Goal: Information Seeking & Learning: Learn about a topic

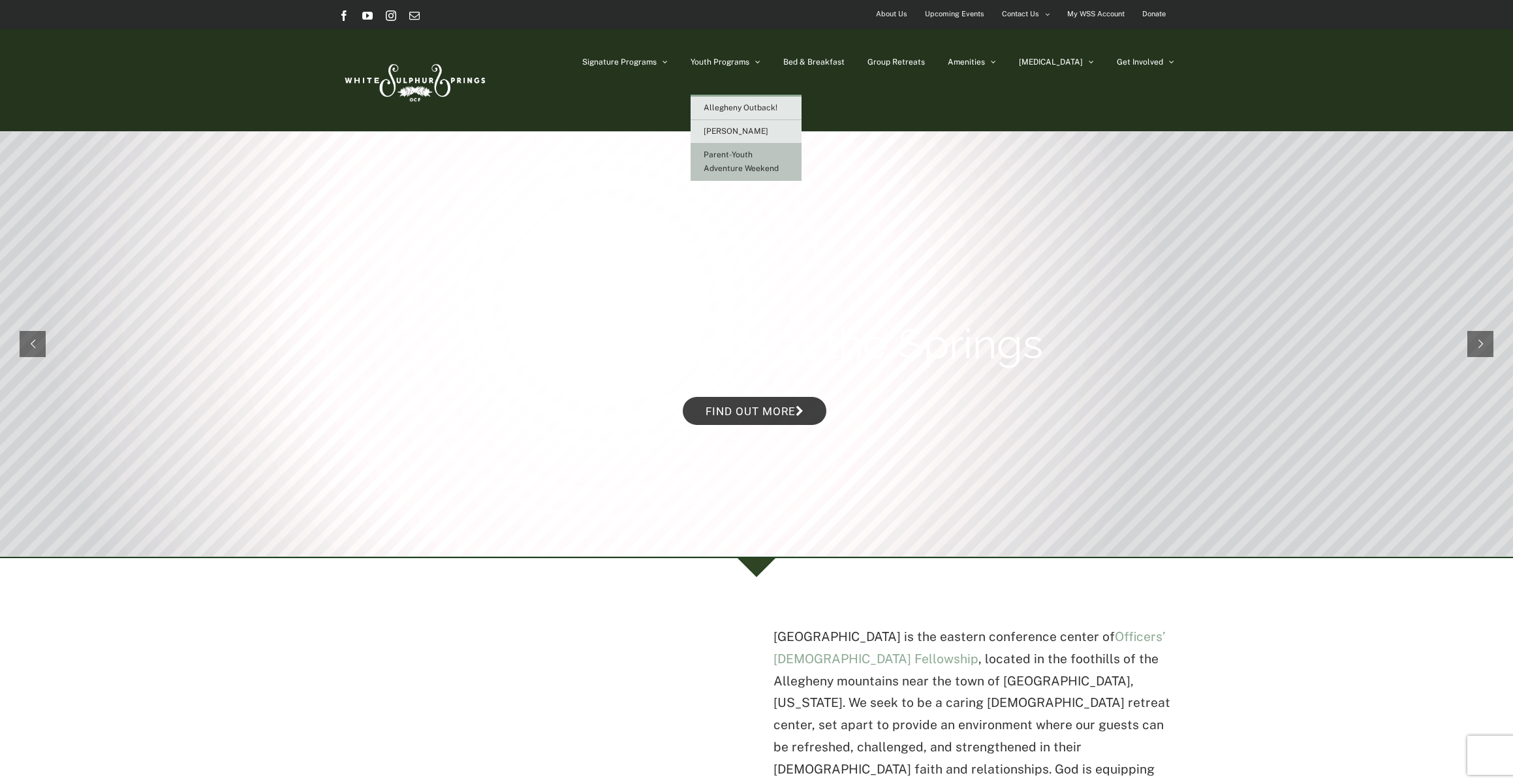
click at [771, 170] on span "Parent-Youth Adventure Weekend" at bounding box center [741, 161] width 75 height 23
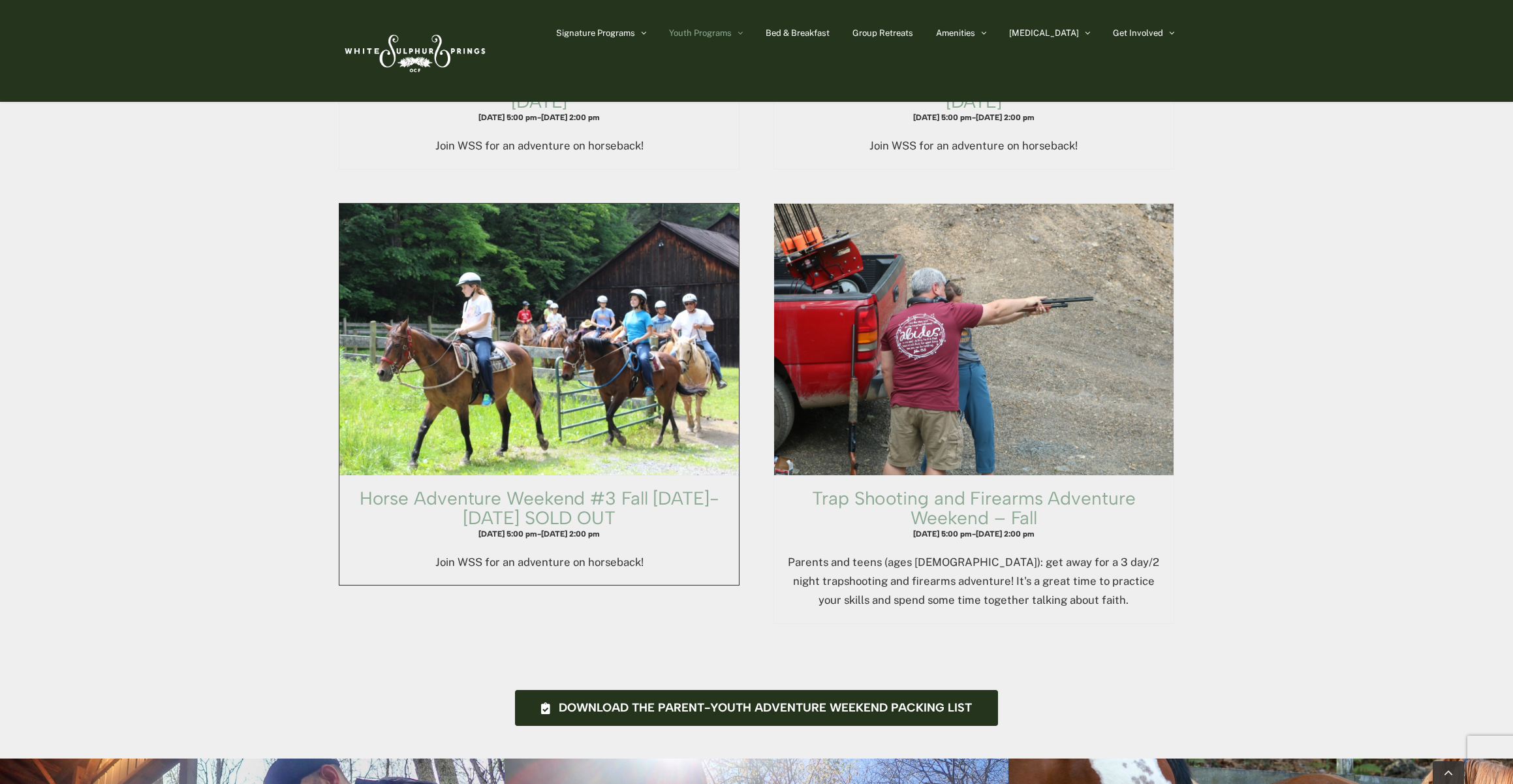
scroll to position [1476, 0]
click at [979, 487] on link "Trap Shooting and Firearms Adventure Weekend – Fall" at bounding box center [973, 507] width 323 height 42
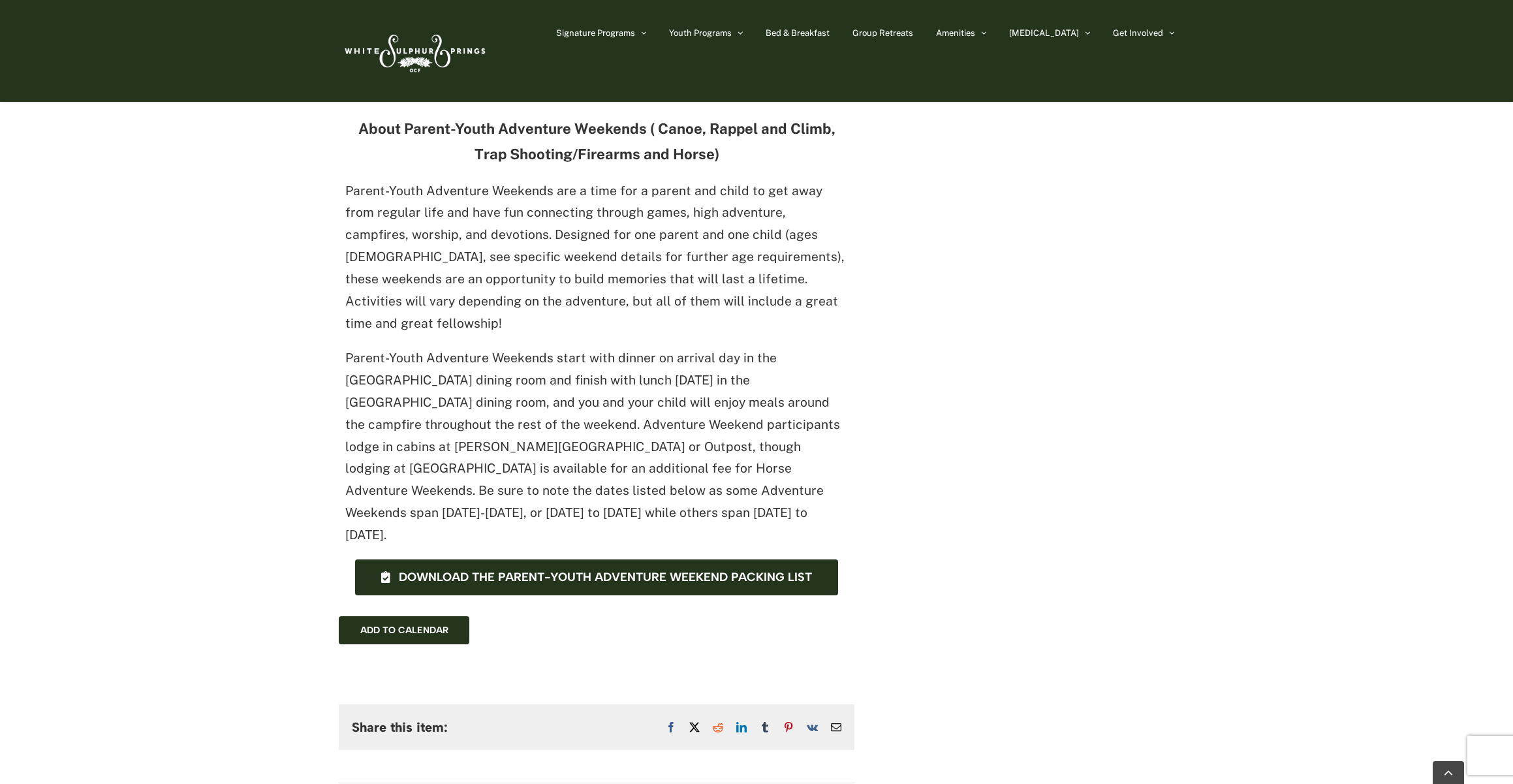
scroll to position [698, 0]
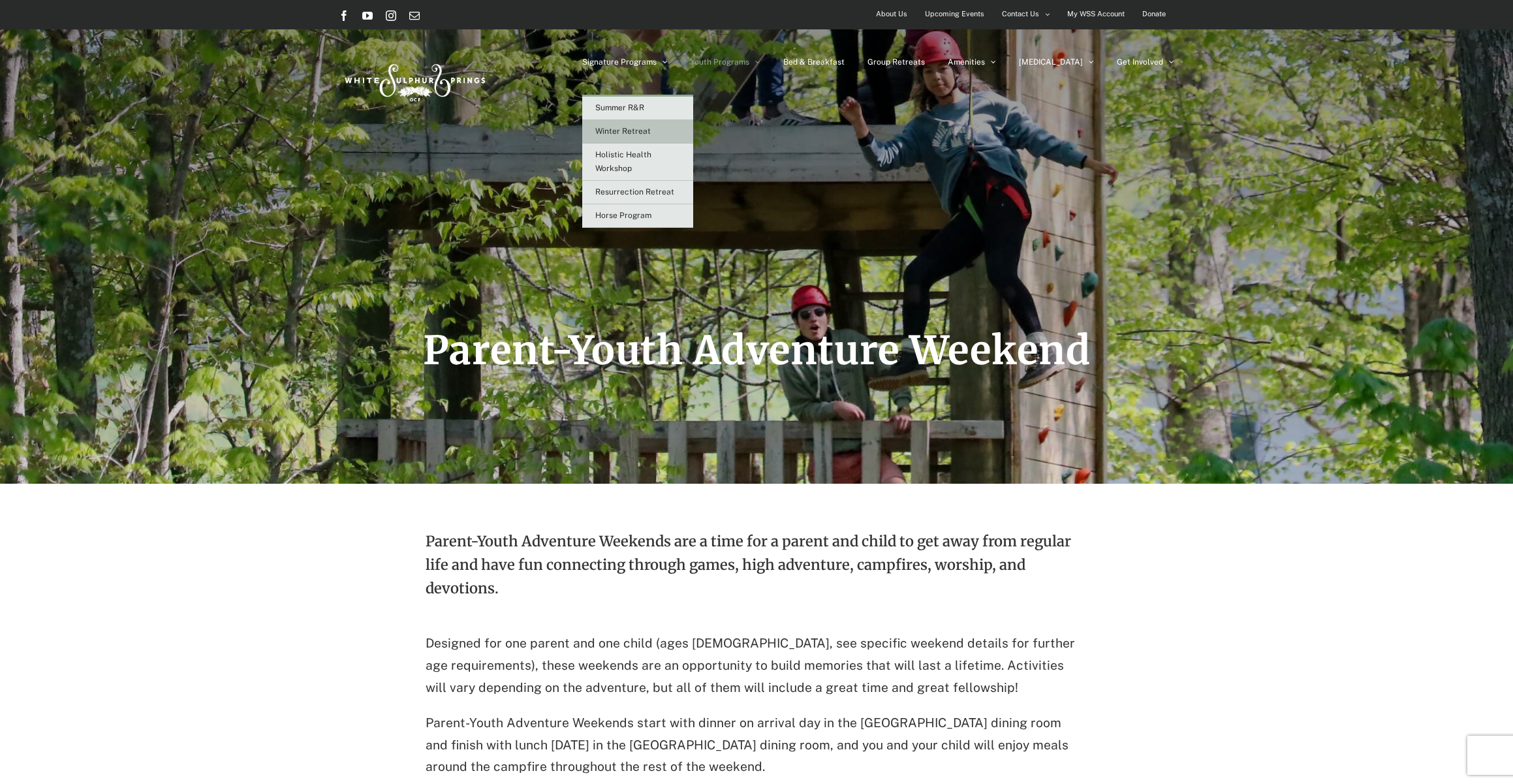
click at [651, 130] on span "Winter Retreat" at bounding box center [622, 131] width 55 height 9
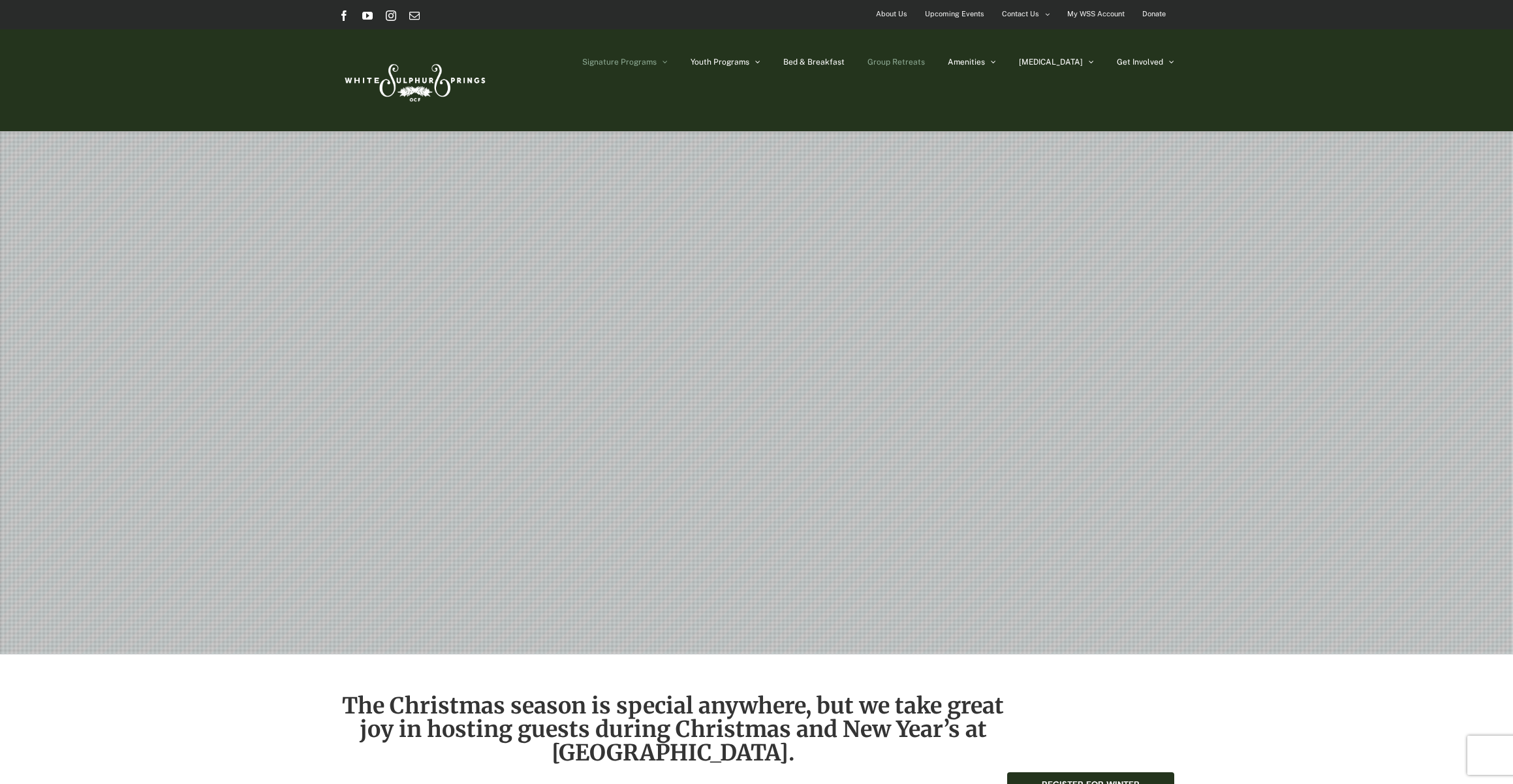
click at [925, 58] on span "Group Retreats" at bounding box center [896, 62] width 58 height 8
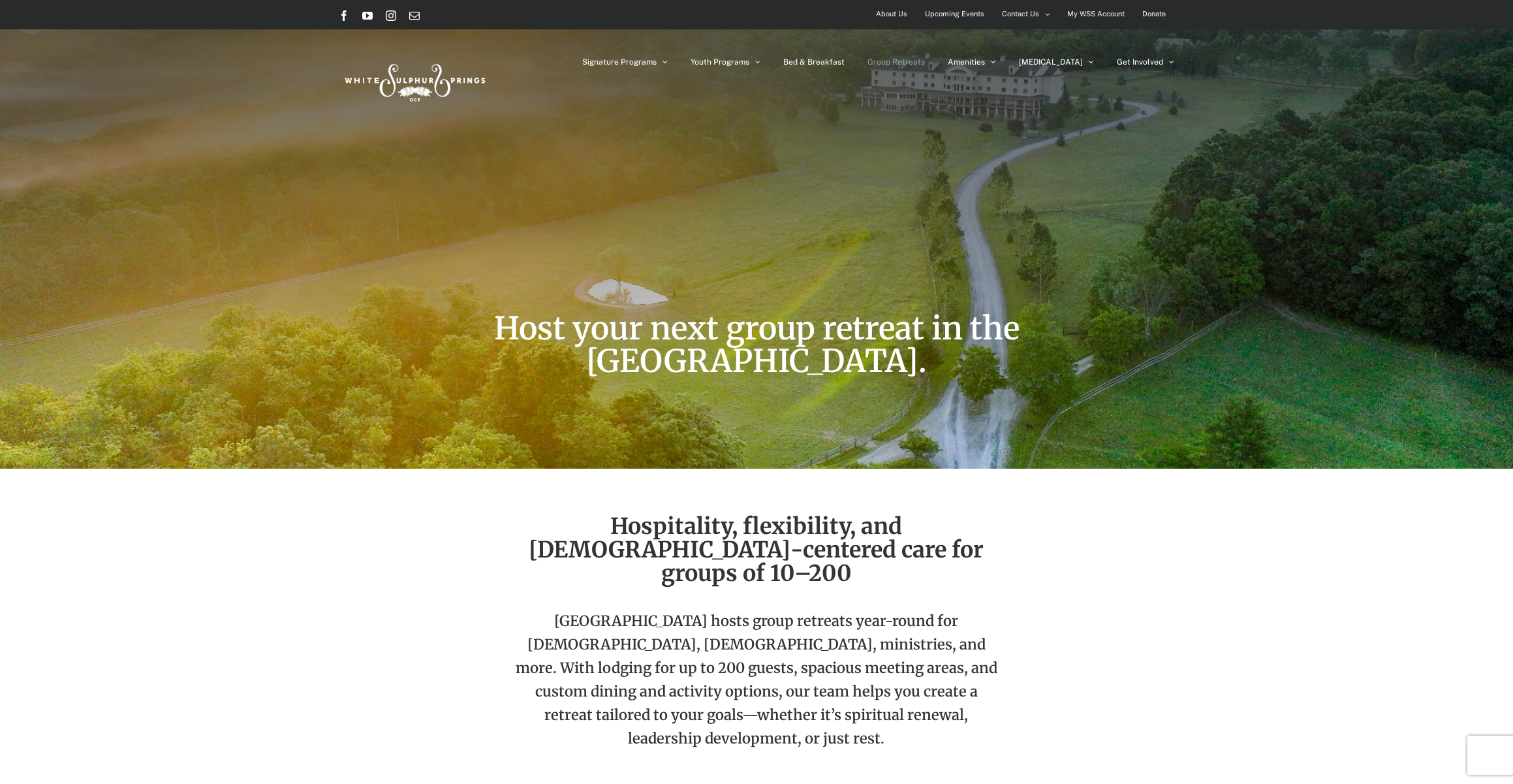
click at [961, 11] on span "Upcoming Events" at bounding box center [954, 14] width 59 height 19
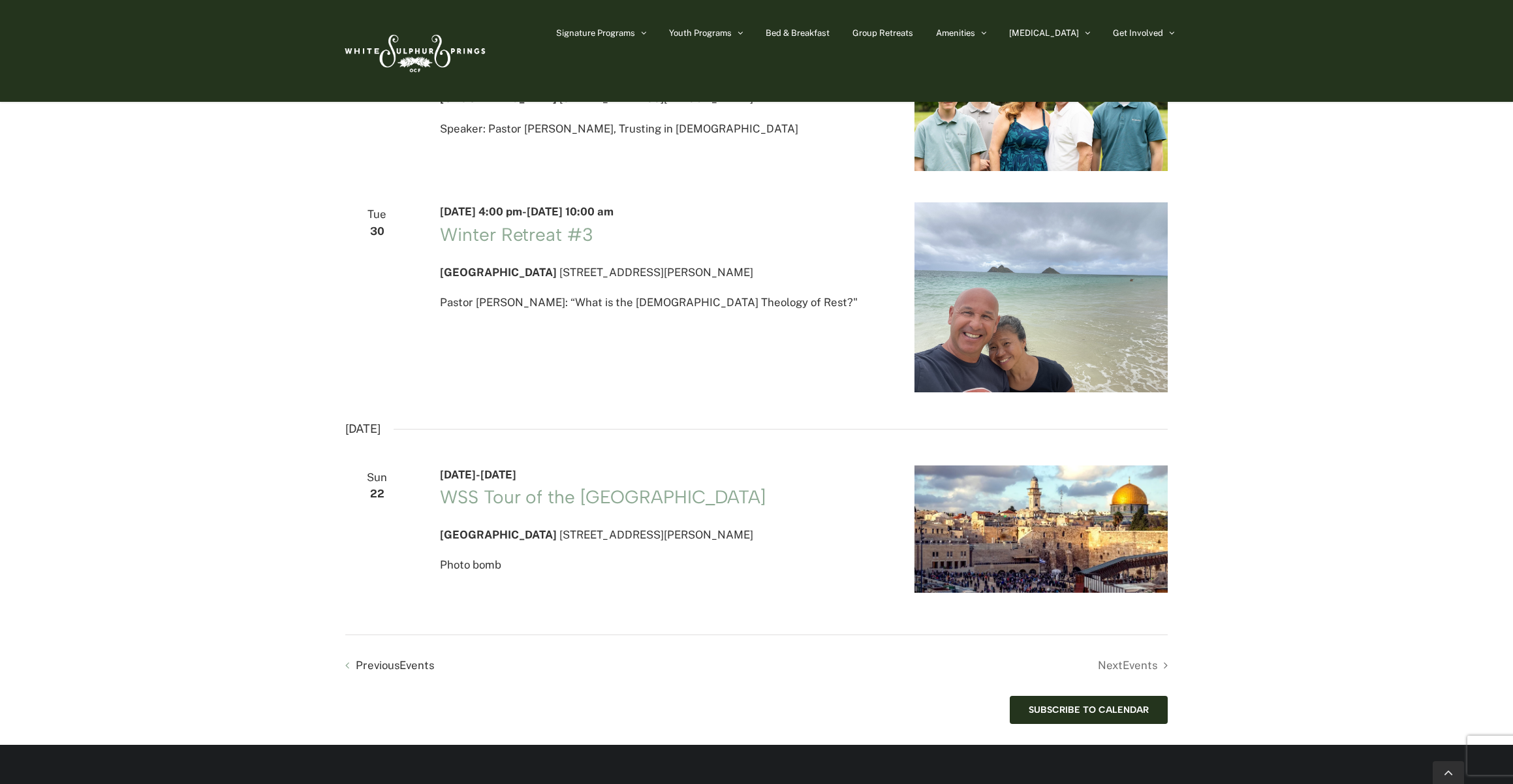
scroll to position [2376, 0]
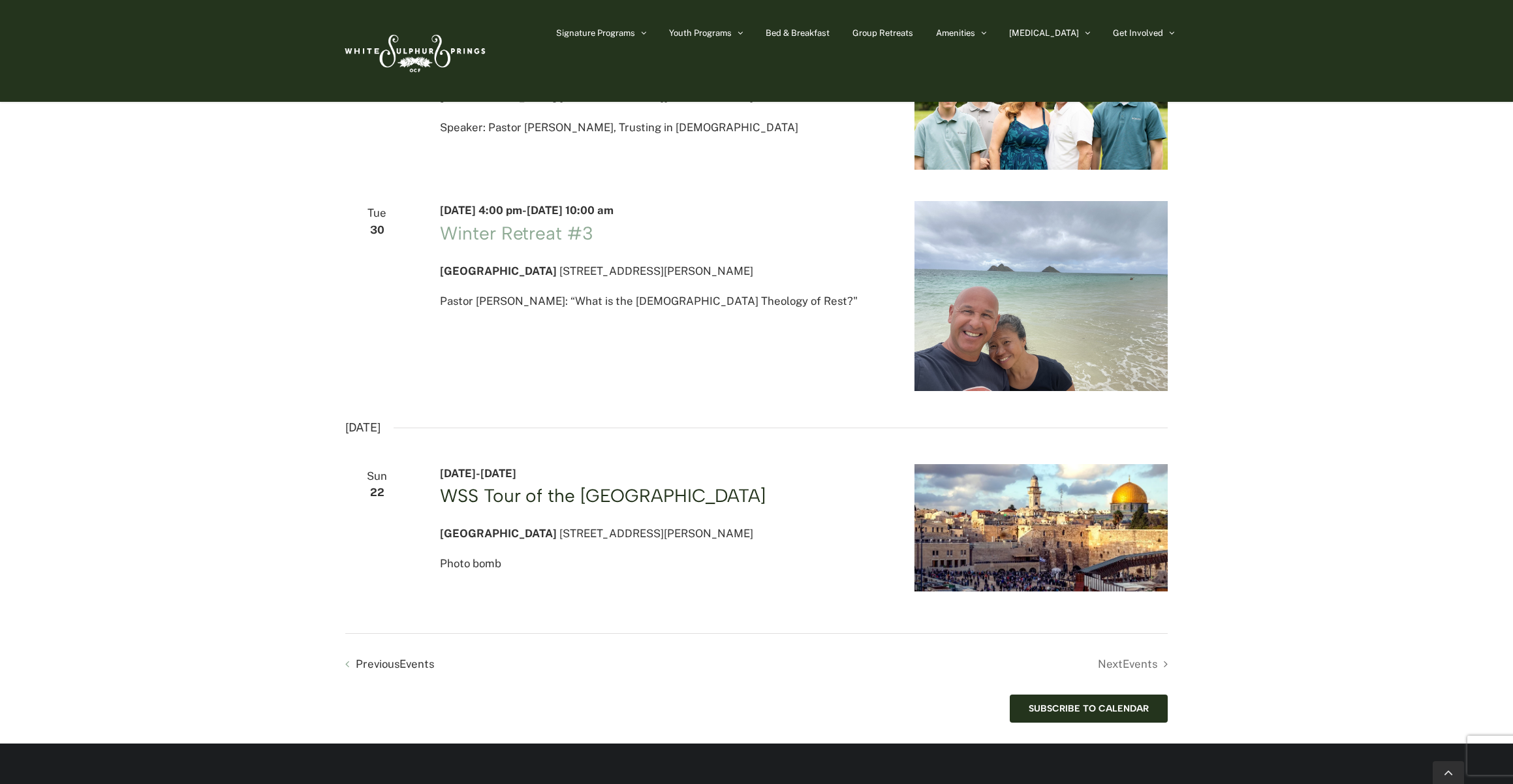
click at [584, 506] on link "WSS Tour of the [GEOGRAPHIC_DATA]" at bounding box center [602, 495] width 325 height 22
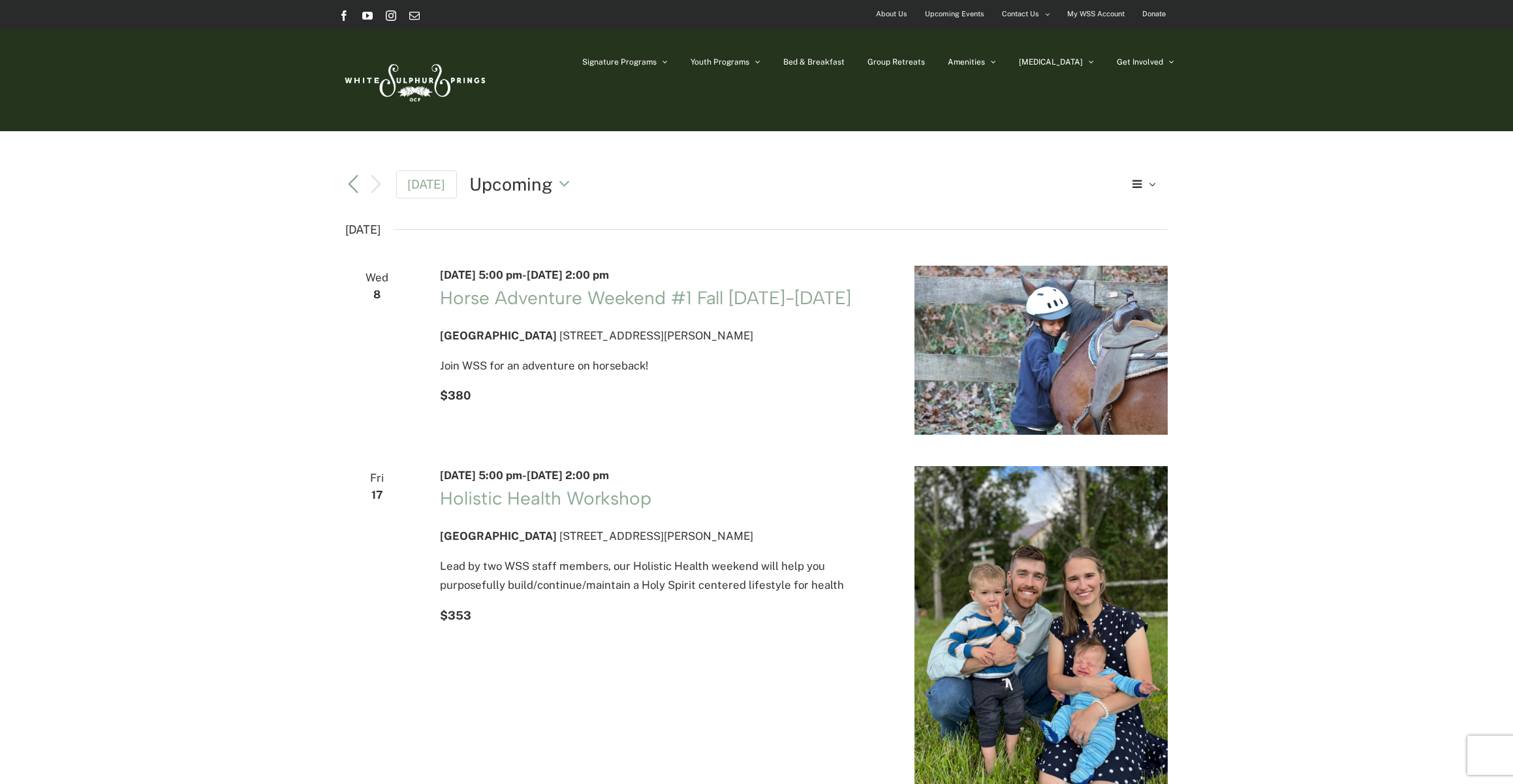
click at [453, 78] on img at bounding box center [414, 80] width 150 height 61
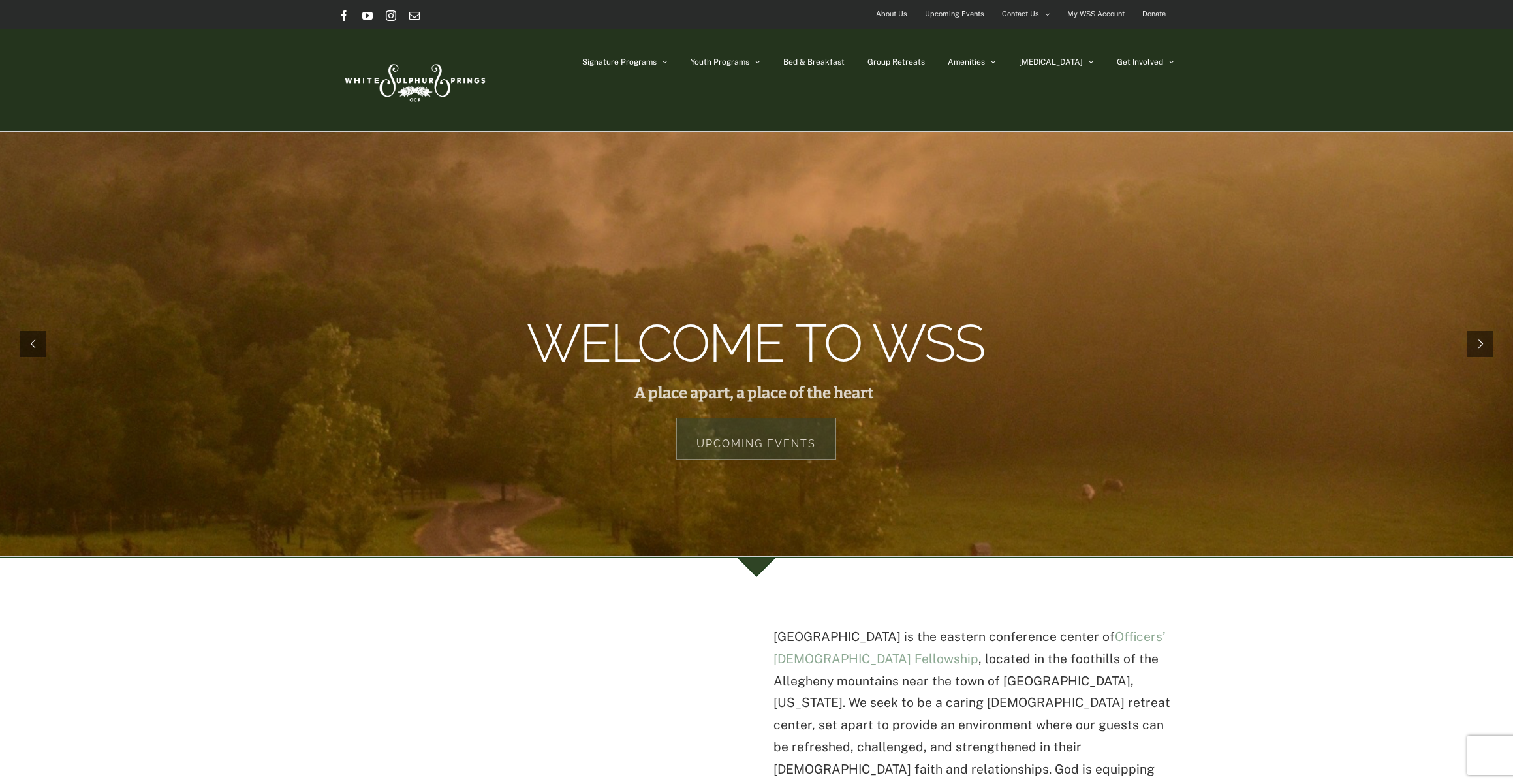
click at [425, 69] on img at bounding box center [414, 80] width 150 height 61
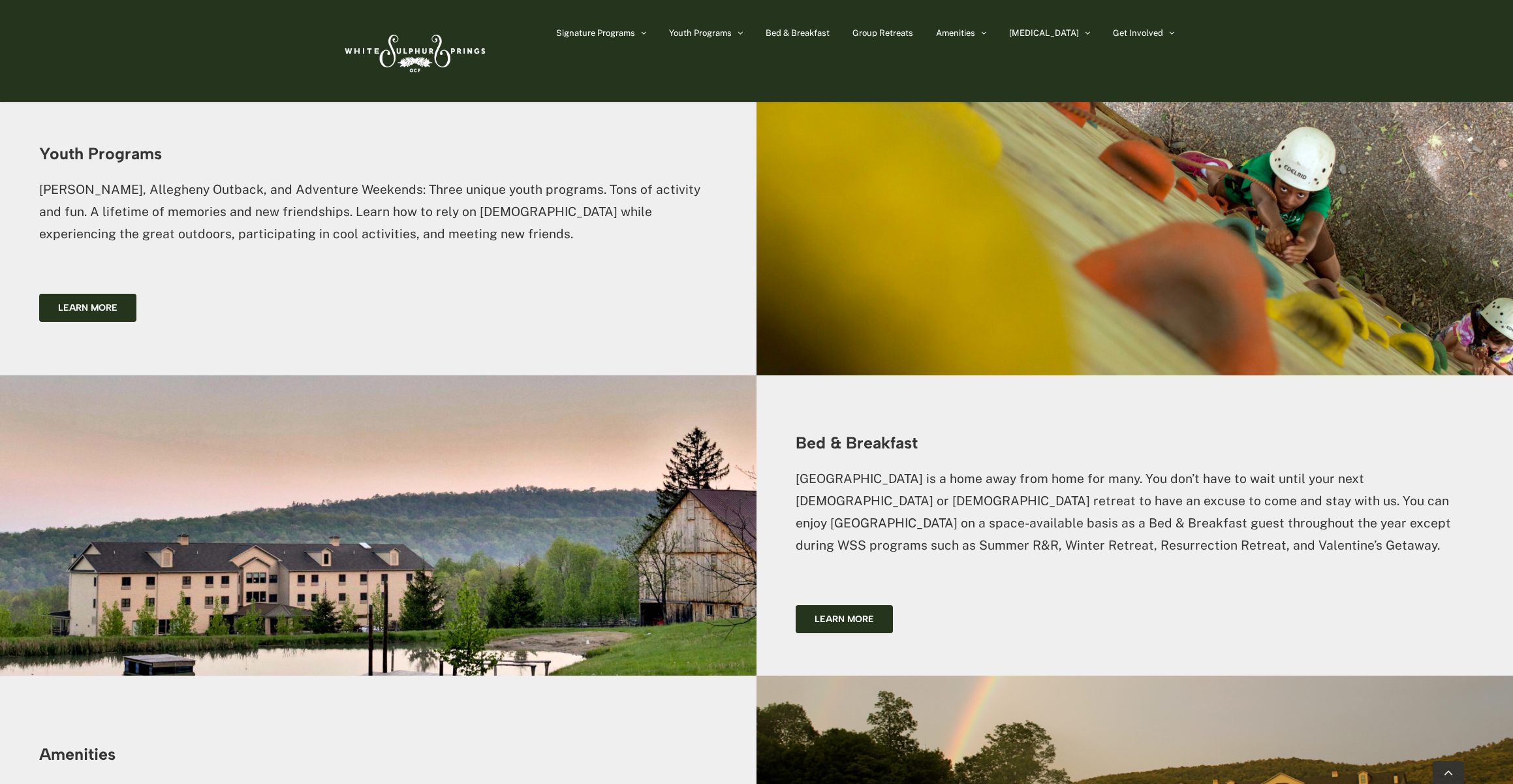
scroll to position [2385, 0]
